Goal: Task Accomplishment & Management: Use online tool/utility

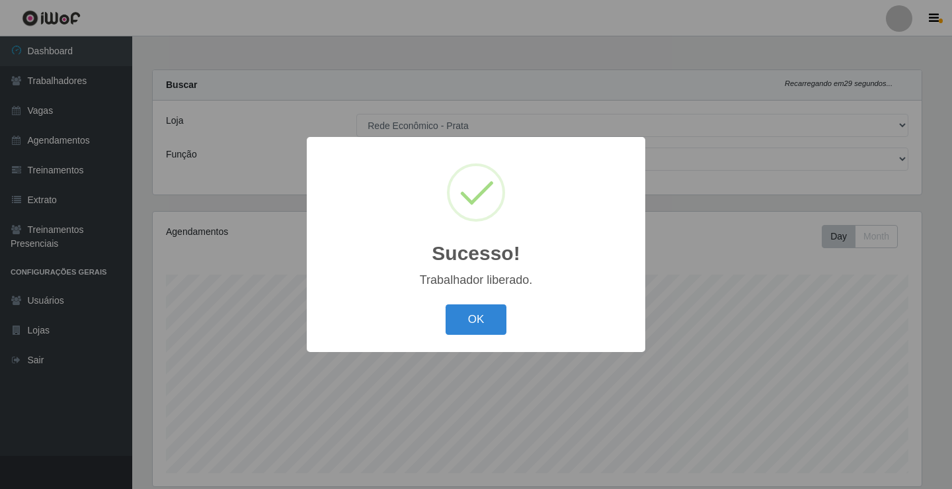
select select "192"
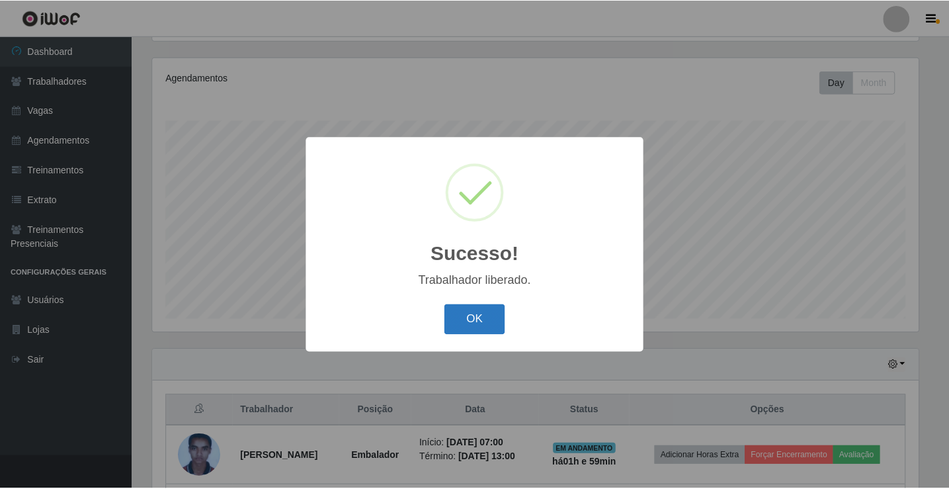
scroll to position [274, 769]
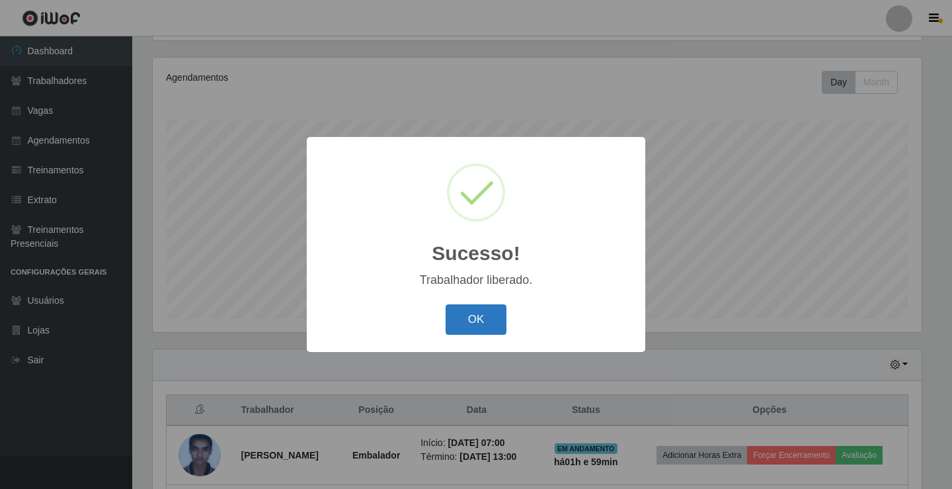
click at [477, 323] on button "OK" at bounding box center [476, 319] width 61 height 31
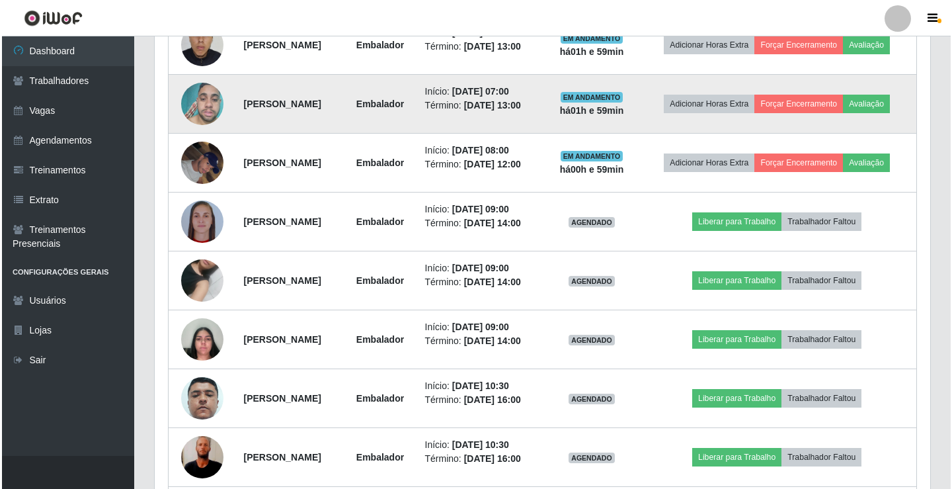
scroll to position [683, 0]
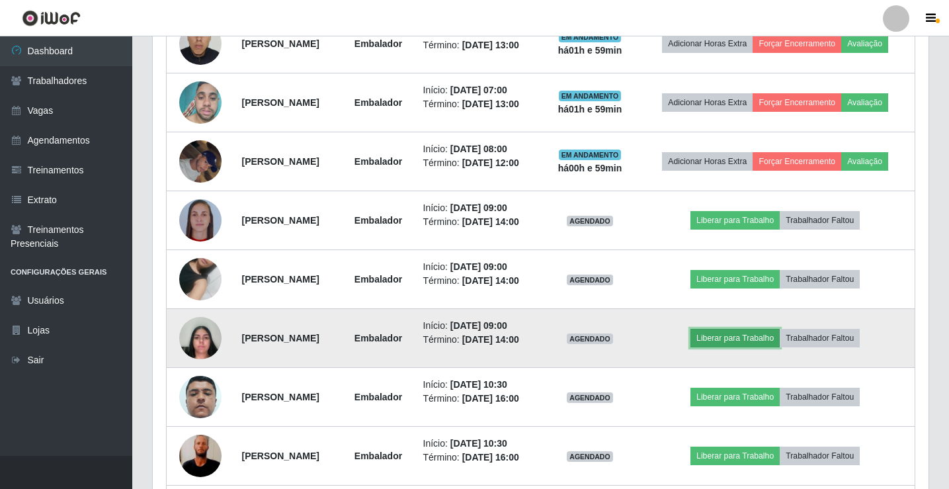
click at [775, 341] on button "Liberar para Trabalho" at bounding box center [734, 338] width 89 height 19
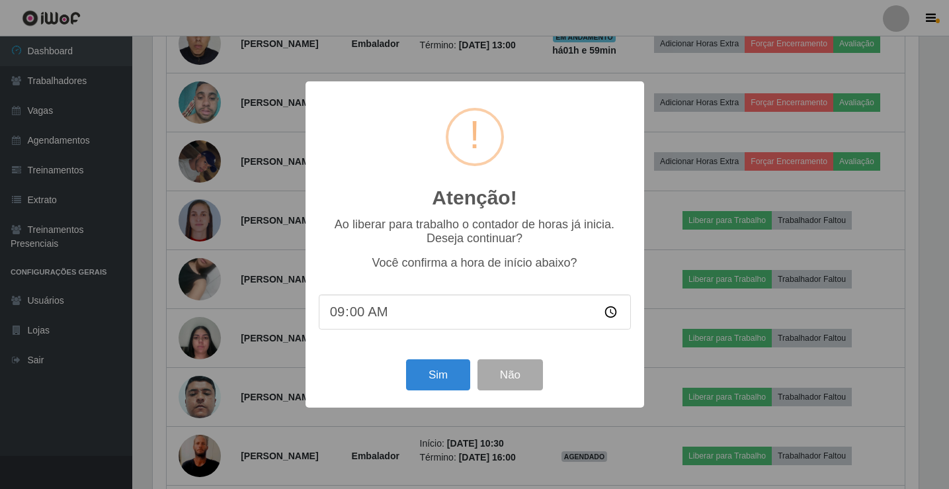
scroll to position [274, 769]
click at [446, 379] on button "Sim" at bounding box center [439, 374] width 64 height 31
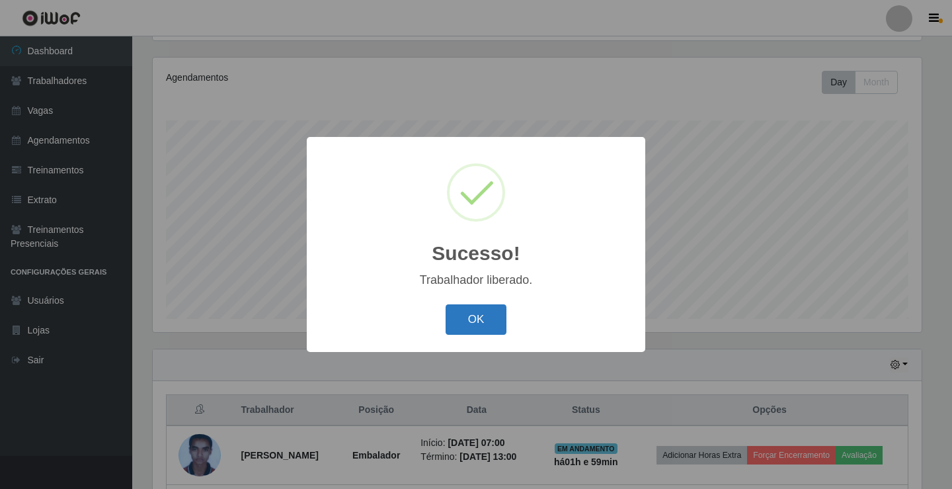
click at [471, 322] on button "OK" at bounding box center [476, 319] width 61 height 31
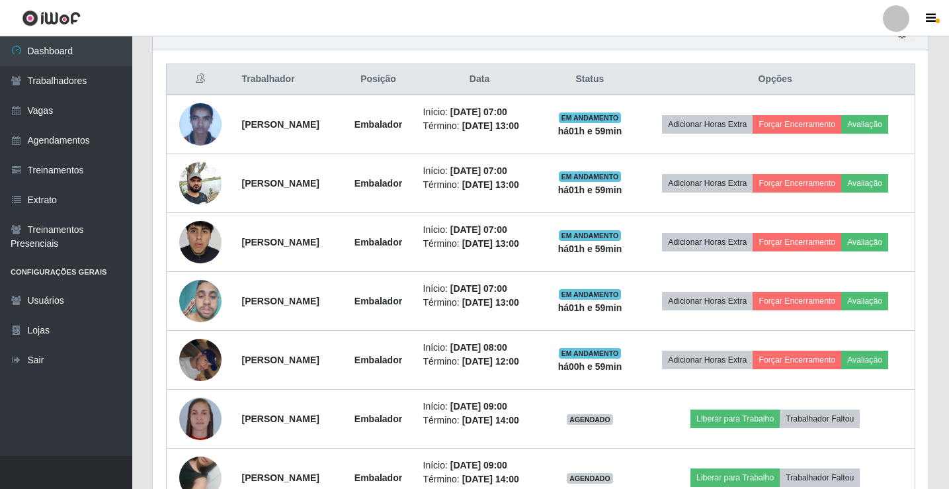
scroll to position [683, 0]
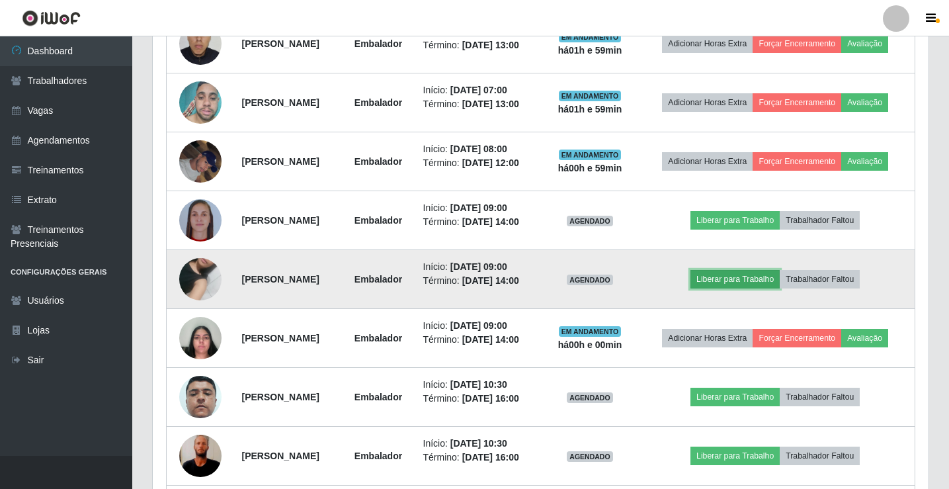
click at [750, 284] on button "Liberar para Trabalho" at bounding box center [734, 279] width 89 height 19
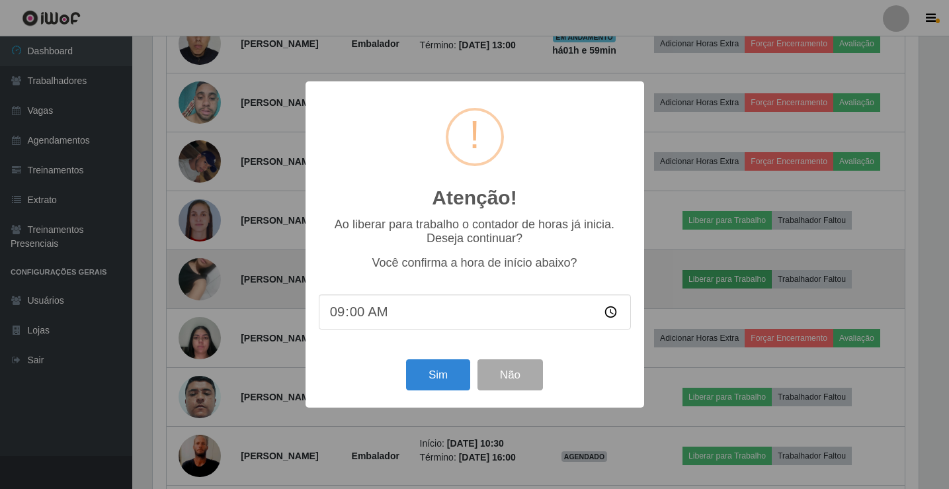
scroll to position [274, 769]
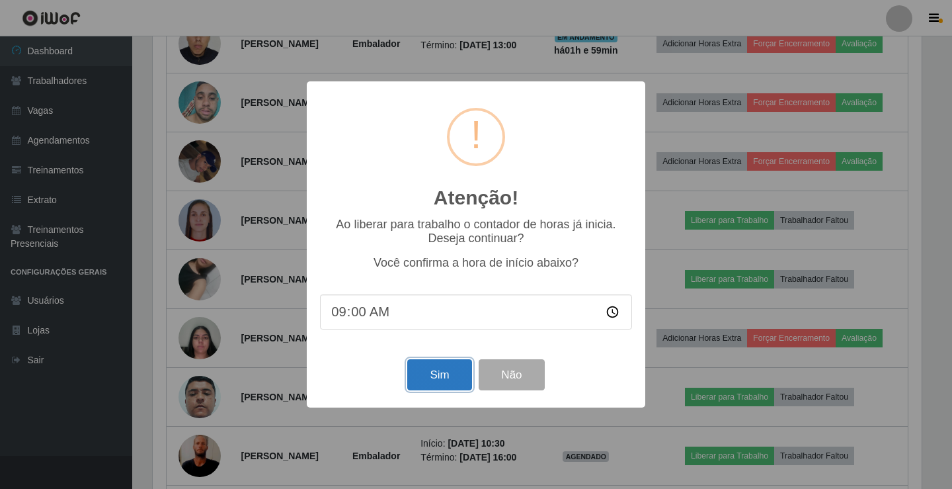
click at [459, 389] on button "Sim" at bounding box center [439, 374] width 64 height 31
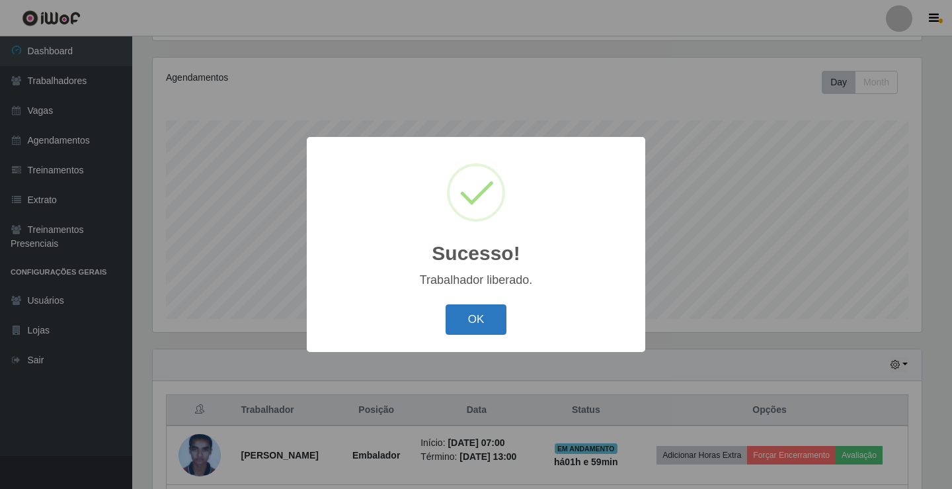
click at [463, 332] on button "OK" at bounding box center [476, 319] width 61 height 31
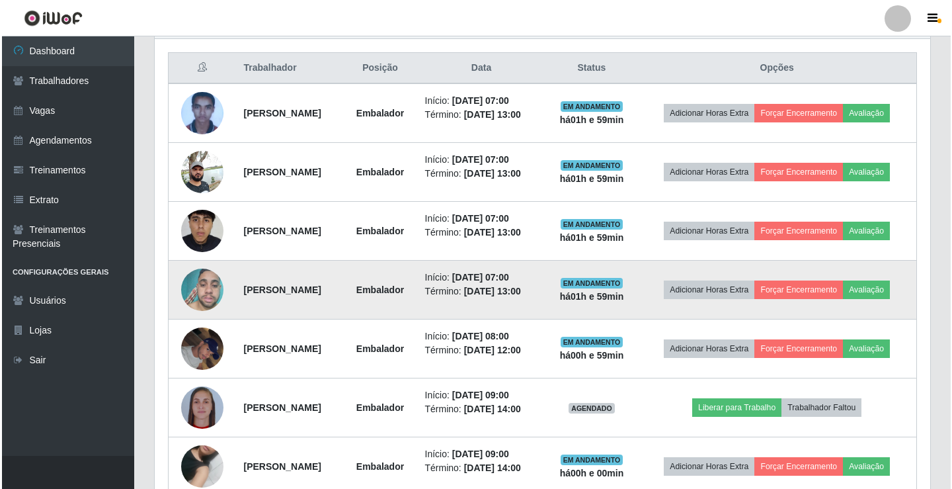
scroll to position [683, 0]
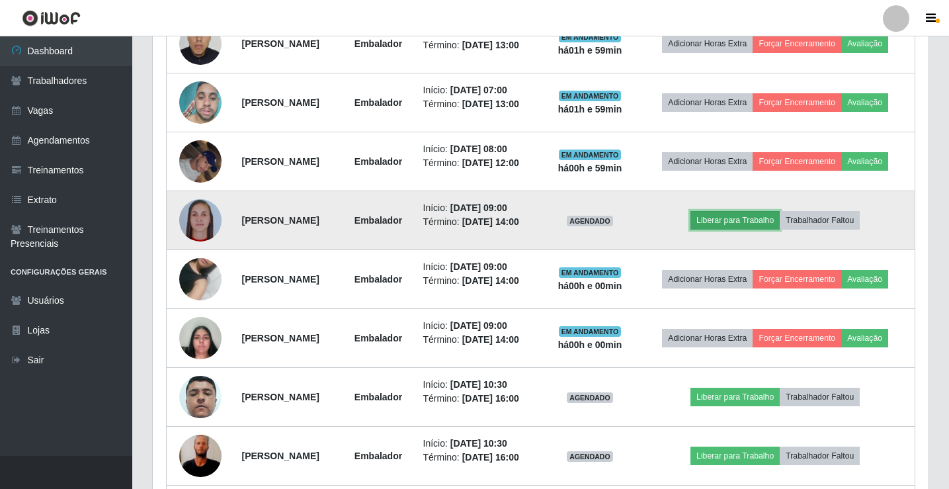
click at [752, 219] on button "Liberar para Trabalho" at bounding box center [734, 220] width 89 height 19
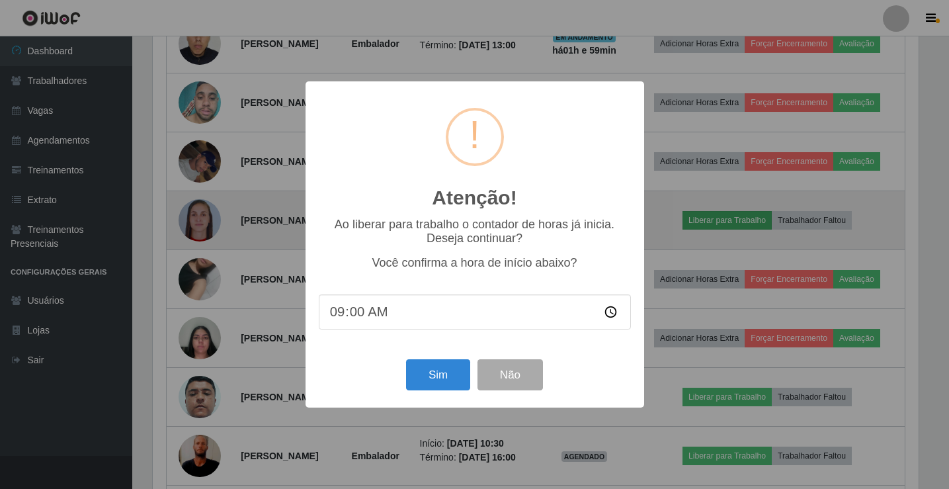
scroll to position [274, 769]
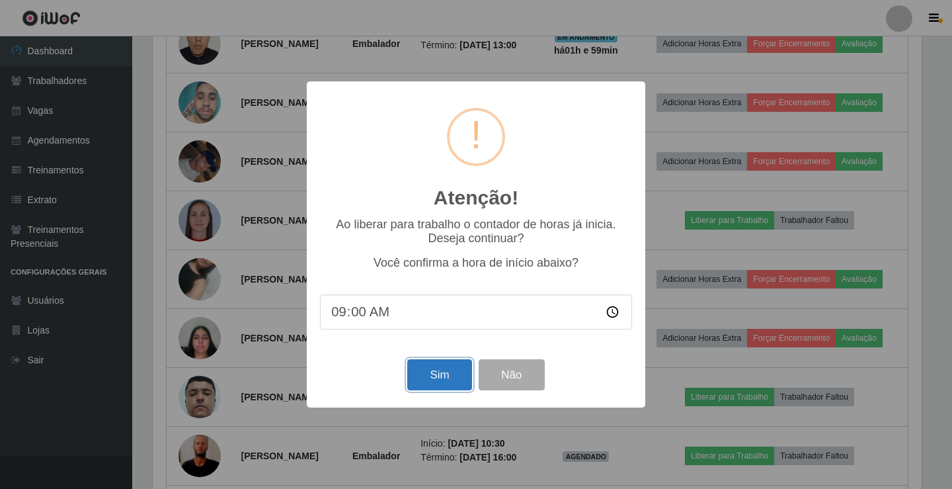
click at [426, 378] on button "Sim" at bounding box center [439, 374] width 64 height 31
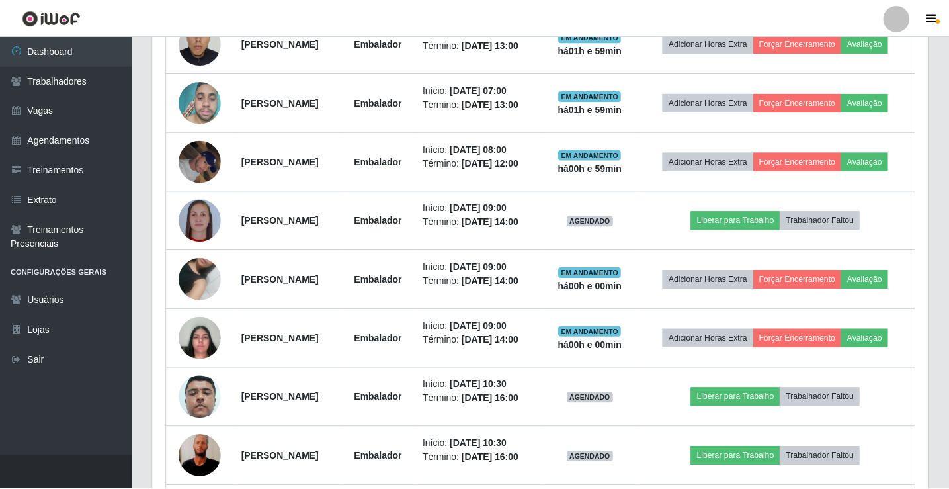
scroll to position [0, 0]
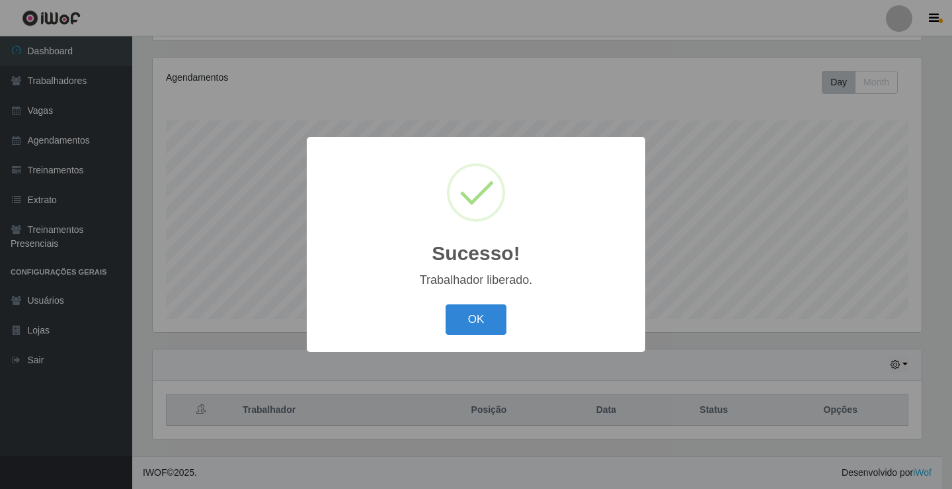
click at [446, 304] on button "OK" at bounding box center [476, 319] width 61 height 31
